Goal: Information Seeking & Learning: Learn about a topic

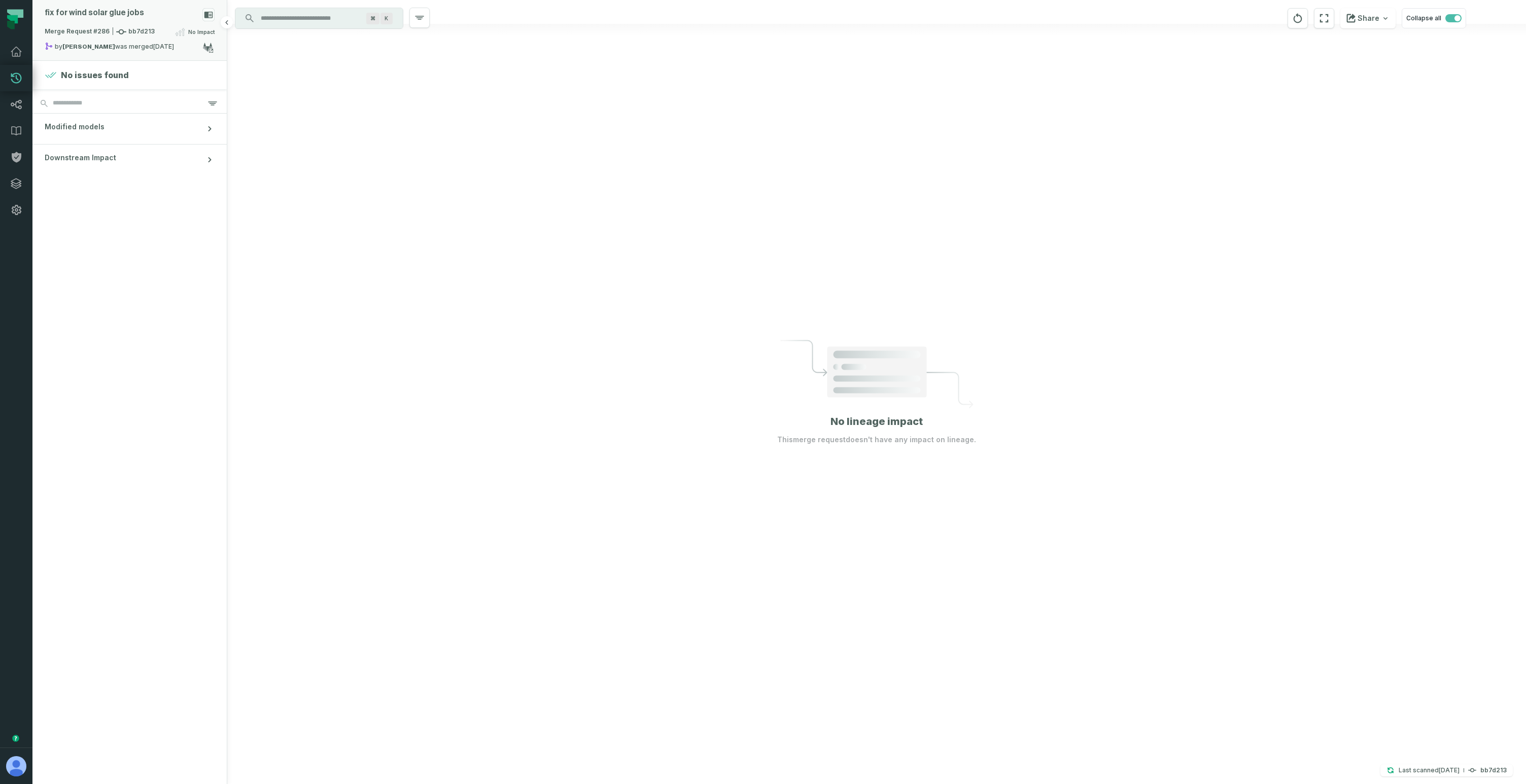
click at [154, 17] on div "fix for wind solar glue jobs" at bounding box center [129, 17] width 170 height 17
click at [330, 83] on button "draft (2)" at bounding box center [324, 84] width 64 height 24
click at [397, 88] on button "closed (27)" at bounding box center [389, 84] width 64 height 24
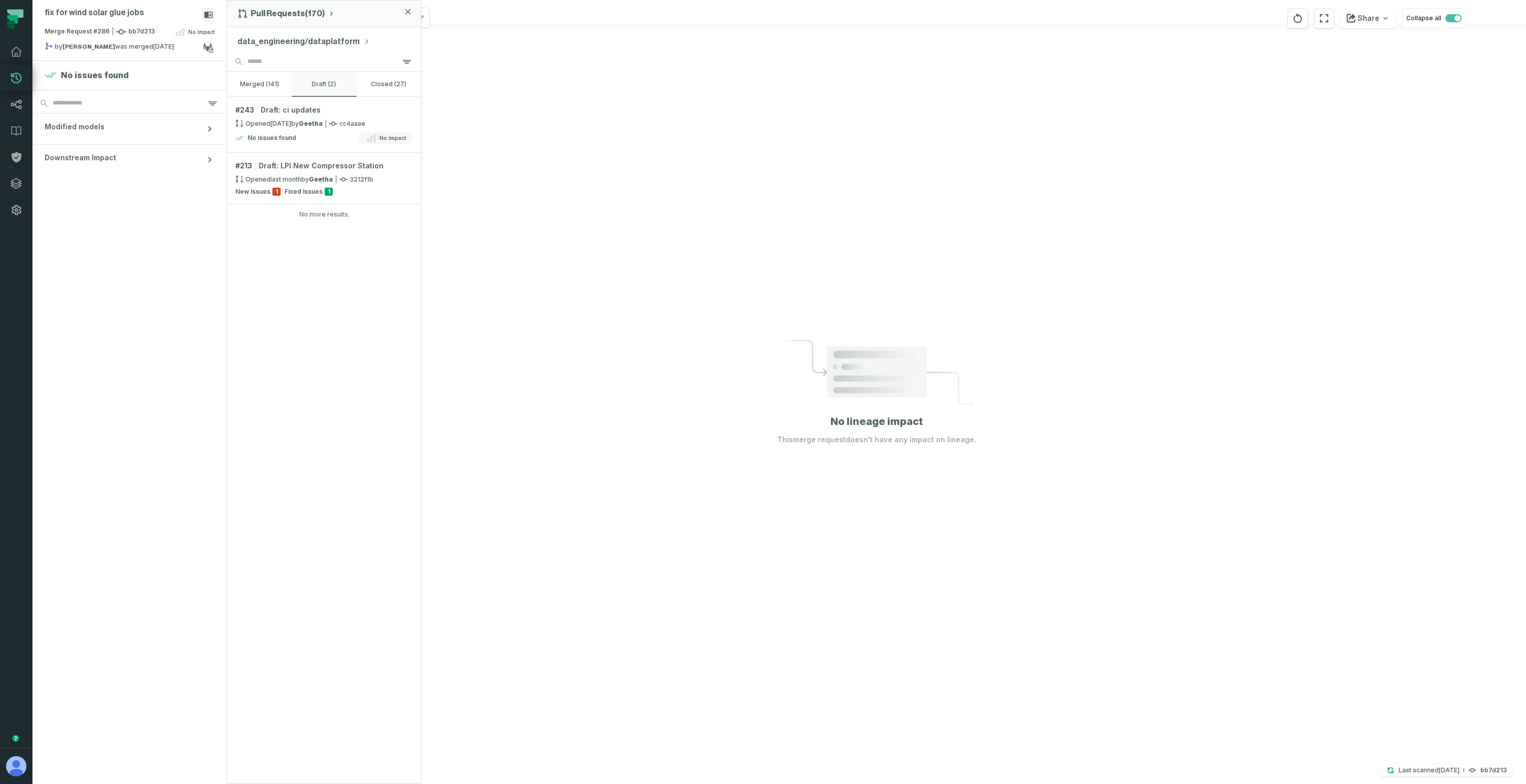
click at [325, 89] on button "draft (2)" at bounding box center [324, 84] width 64 height 24
click at [254, 82] on button "merged (141)" at bounding box center [260, 84] width 64 height 24
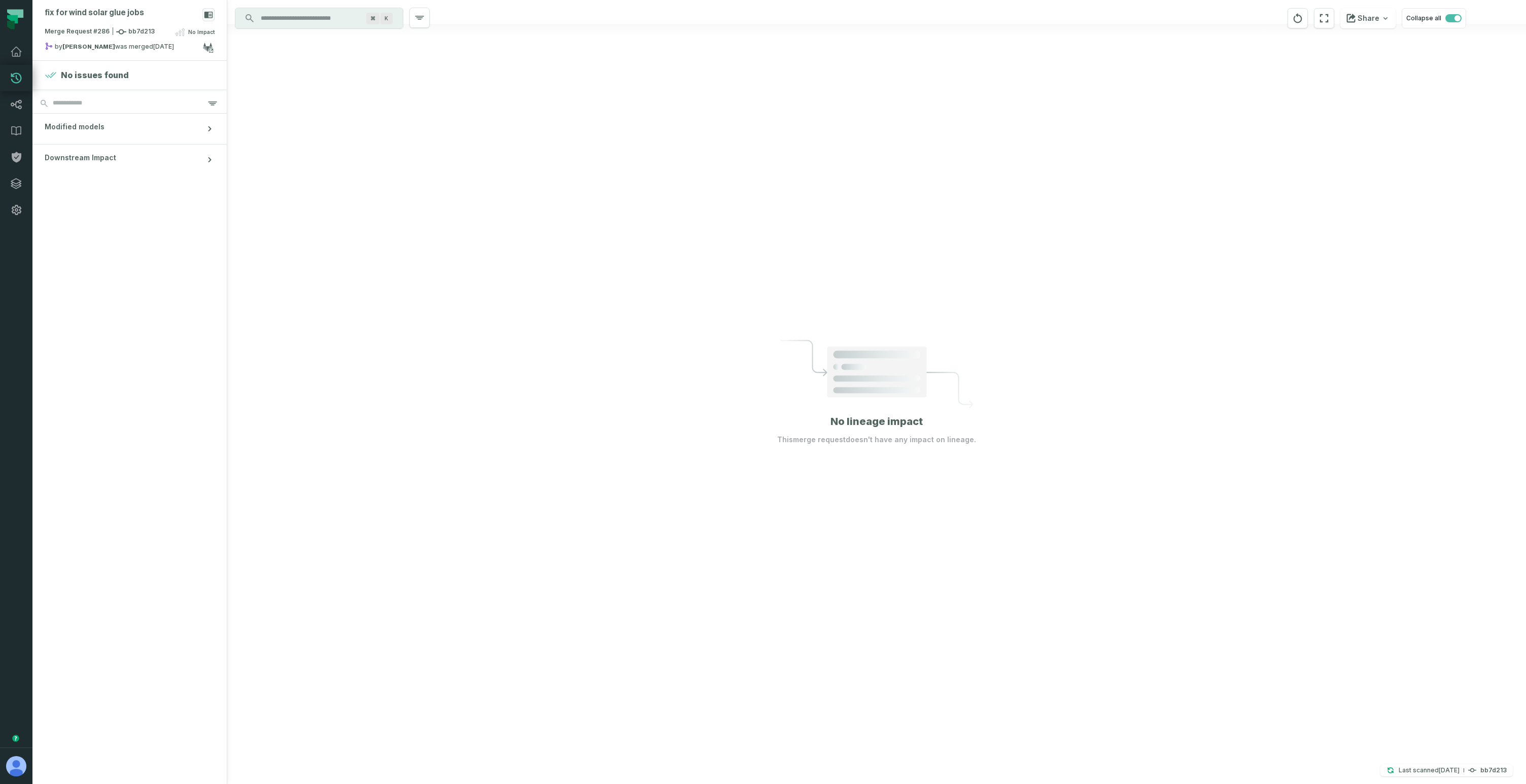
click at [893, 442] on p "This merge request doesn't have any impact on lineage." at bounding box center [877, 440] width 199 height 10
click at [152, 17] on div "fix for wind solar glue jobs" at bounding box center [129, 17] width 170 height 17
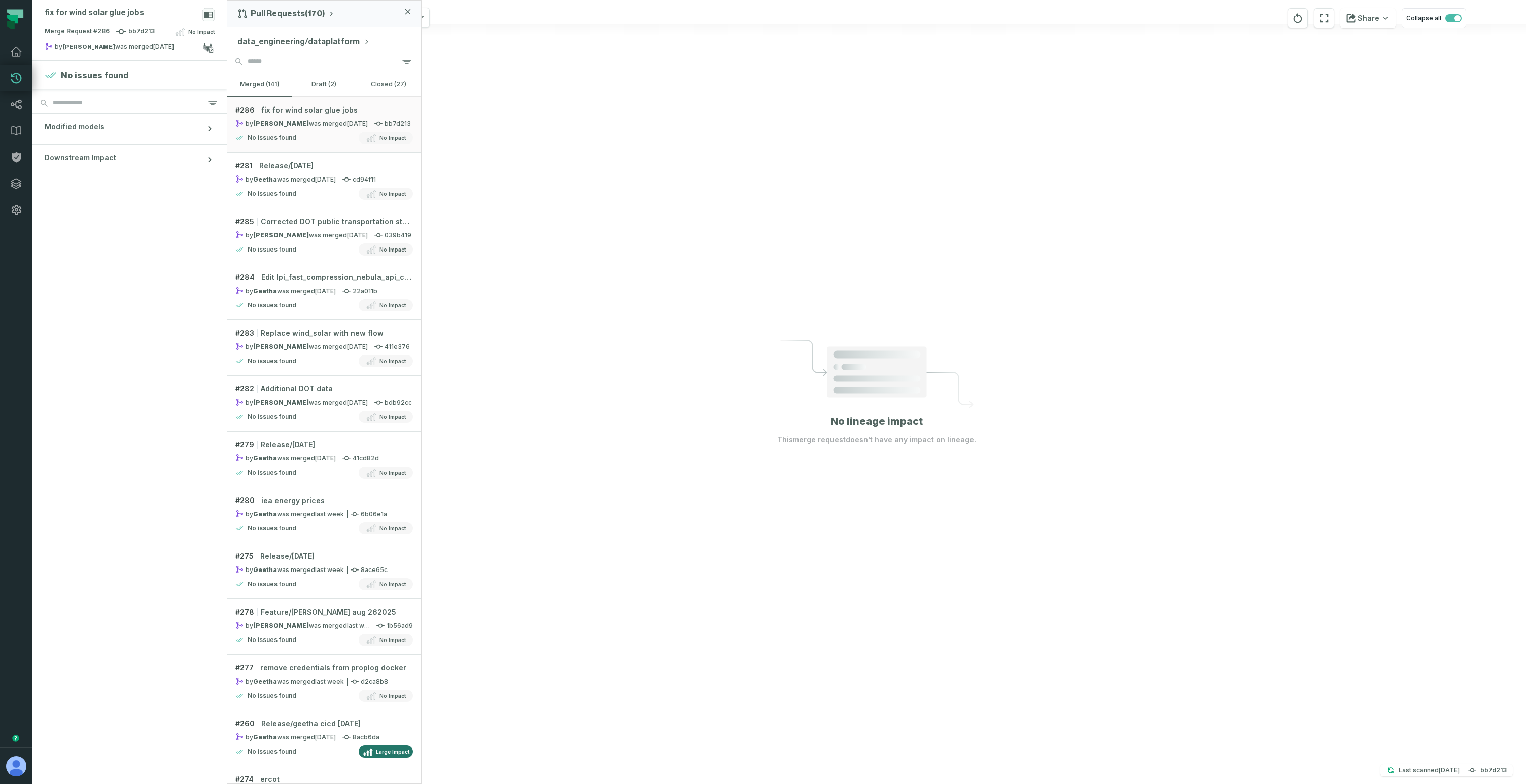
click at [290, 43] on button "data_engineering/dataplatform" at bounding box center [303, 42] width 132 height 12
click at [289, 42] on button "data_engineering/dataplatform" at bounding box center [303, 42] width 132 height 12
click at [290, 38] on button "data_engineering/dataplatform" at bounding box center [303, 42] width 132 height 12
click at [299, 115] on span "data_ engineering/ dataplatform" at bounding box center [302, 115] width 93 height 17
click at [681, 449] on div at bounding box center [877, 392] width 1299 height 784
